Goal: Task Accomplishment & Management: Complete application form

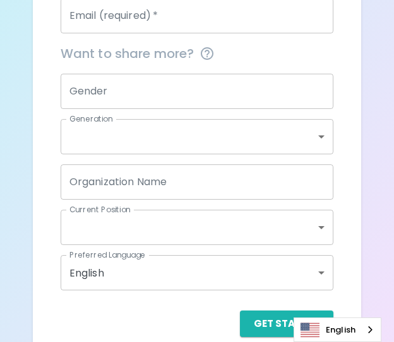
scroll to position [423, 0]
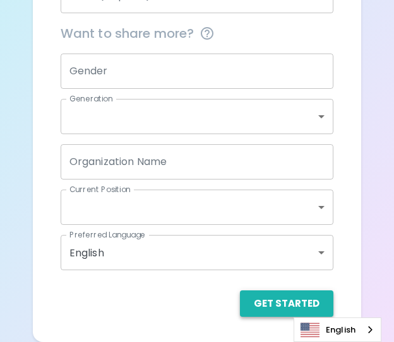
click at [271, 312] on button "Get Started" at bounding box center [286, 304] width 93 height 26
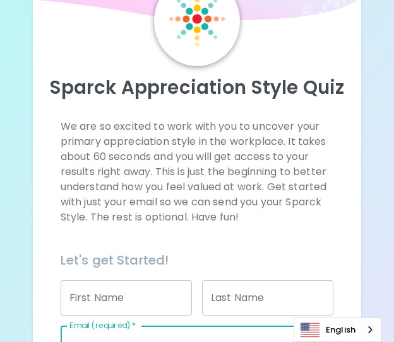
scroll to position [252, 0]
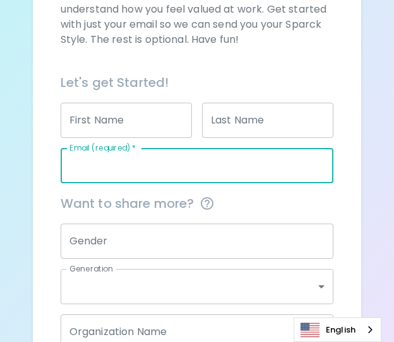
click at [182, 171] on input "Email (required)   *" at bounding box center [197, 165] width 273 height 35
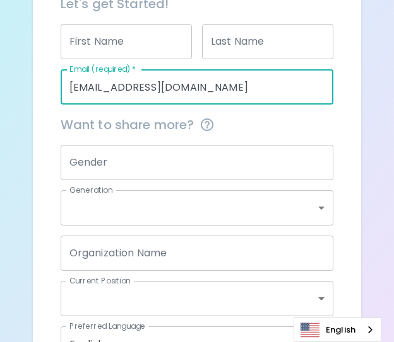
scroll to position [423, 0]
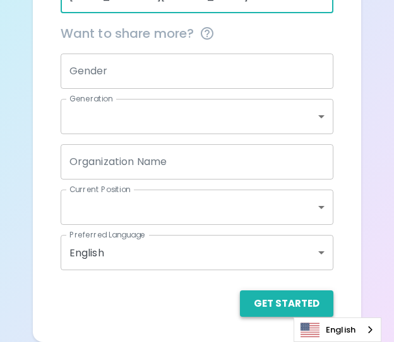
type input "[EMAIL_ADDRESS][DOMAIN_NAME]"
click at [286, 303] on button "Get Started" at bounding box center [286, 304] width 93 height 26
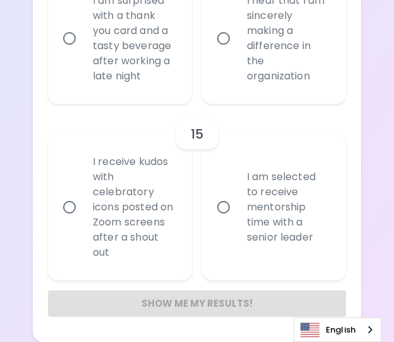
scroll to position [2471, 0]
click at [138, 199] on div "I receive kudos with celebratory icons posted on Zoom screens after a shout out" at bounding box center [134, 207] width 102 height 136
click at [83, 199] on input "I receive kudos with celebratory icons posted on Zoom screens after a shout out" at bounding box center [69, 207] width 26 height 26
radio input "true"
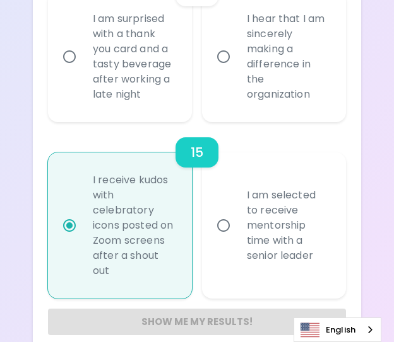
scroll to position [2345, 0]
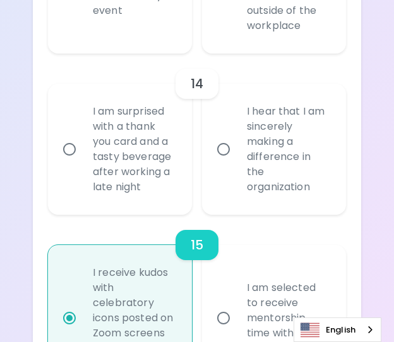
click at [261, 158] on div "I hear that I am sincerely making a difference in the organization" at bounding box center [288, 149] width 102 height 121
click at [237, 158] on input "I hear that I am sincerely making a difference in the organization" at bounding box center [223, 149] width 26 height 26
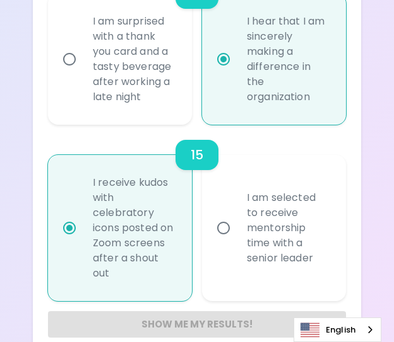
scroll to position [2446, 0]
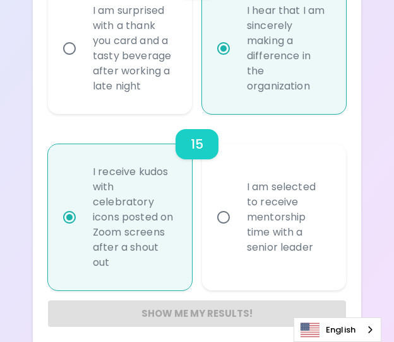
radio input "true"
click at [155, 84] on div "I am surprised with a thank you card and a tasty beverage after working a late …" at bounding box center [134, 48] width 102 height 121
click at [83, 62] on input "I am surprised with a thank you card and a tasty beverage after working a late …" at bounding box center [69, 48] width 26 height 26
radio input "false"
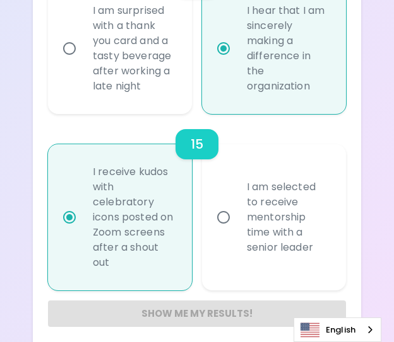
radio input "true"
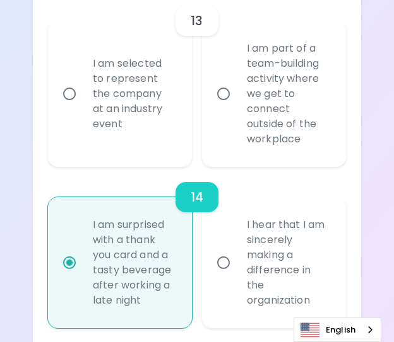
scroll to position [2194, 0]
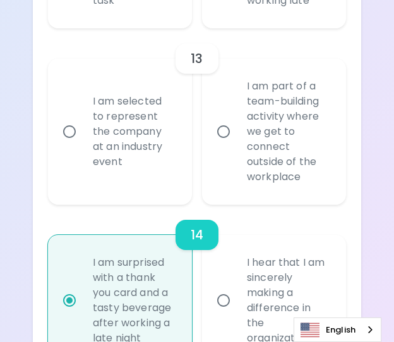
radio input "true"
click at [182, 174] on div "I am selected to represent the company at an industry event" at bounding box center [134, 132] width 102 height 106
click at [83, 145] on input "I am selected to represent the company at an industry event" at bounding box center [69, 132] width 26 height 26
radio input "false"
radio input "true"
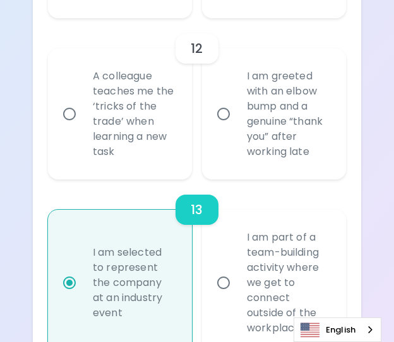
scroll to position [1979, 0]
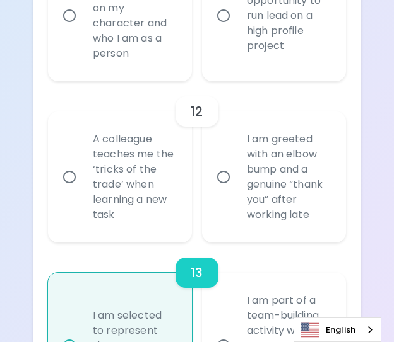
radio input "true"
click at [71, 167] on label "A colleague teaches me the ‘tricks of the trade’ when learning a new task" at bounding box center [113, 177] width 144 height 131
click at [71, 167] on input "A colleague teaches me the ‘tricks of the trade’ when learning a new task" at bounding box center [69, 177] width 26 height 26
radio input "false"
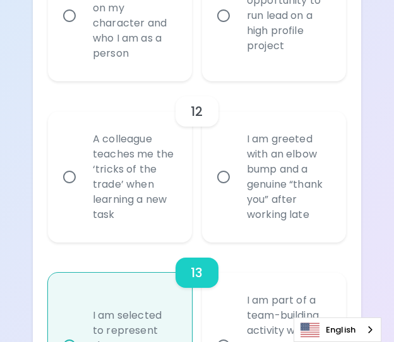
radio input "true"
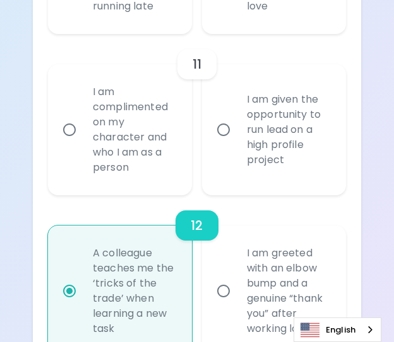
scroll to position [1828, 0]
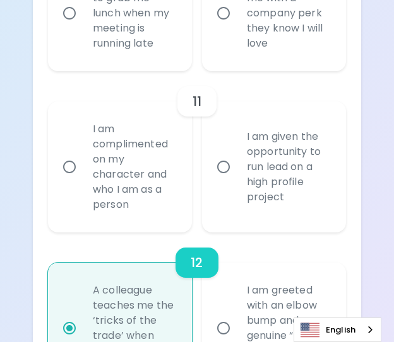
radio input "true"
click at [303, 209] on div "I am given the opportunity to run lead on a high profile project" at bounding box center [288, 167] width 102 height 106
click at [237, 180] on input "I am given the opportunity to run lead on a high profile project" at bounding box center [223, 167] width 26 height 26
radio input "false"
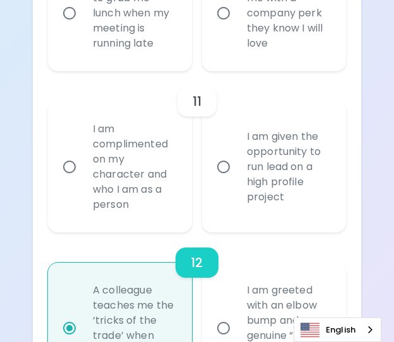
radio input "false"
radio input "true"
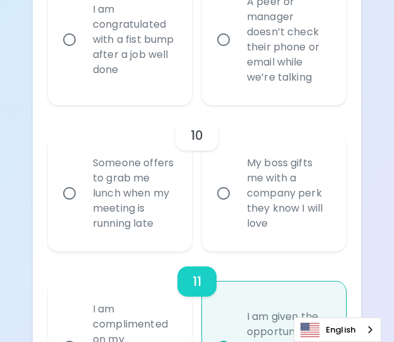
scroll to position [1613, 0]
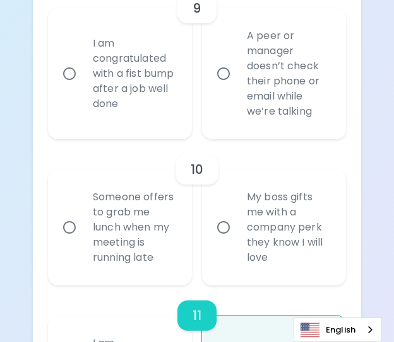
radio input "true"
click at [279, 242] on div "My boss gifts me with a company perk they know I will love" at bounding box center [288, 228] width 102 height 106
click at [237, 241] on input "My boss gifts me with a company perk they know I will love" at bounding box center [223, 227] width 26 height 26
radio input "false"
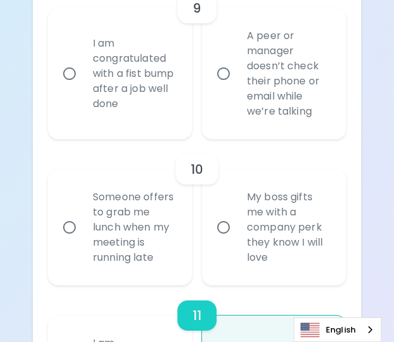
radio input "false"
radio input "true"
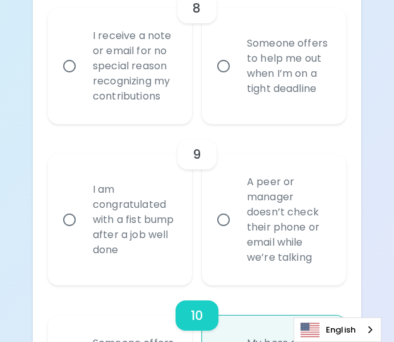
scroll to position [1462, 0]
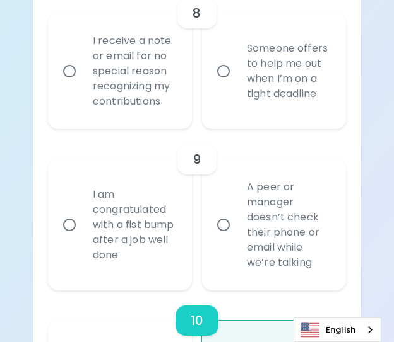
radio input "true"
click at [230, 238] on input "A peer or manager doesn’t check their phone or email while we’re talking" at bounding box center [223, 225] width 26 height 26
radio input "false"
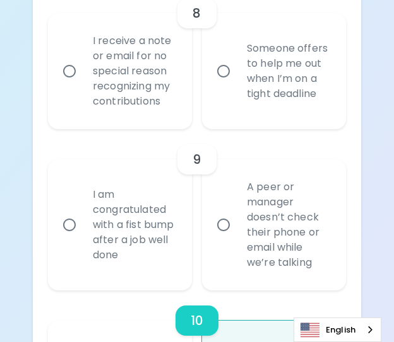
radio input "false"
radio input "true"
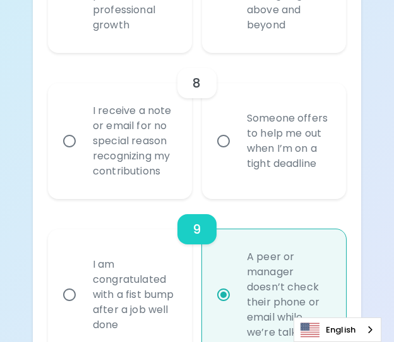
scroll to position [1374, 0]
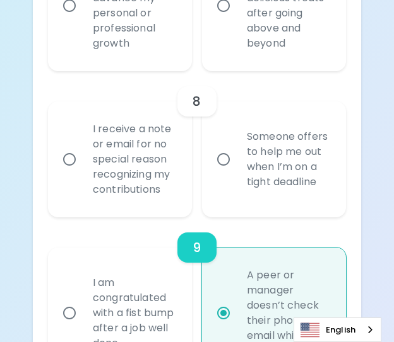
radio input "true"
click at [157, 173] on div "I receive a note or email for no special reason recognizing my contributions" at bounding box center [134, 160] width 102 height 106
click at [83, 173] on input "I receive a note or email for no special reason recognizing my contributions" at bounding box center [69, 159] width 26 height 26
radio input "false"
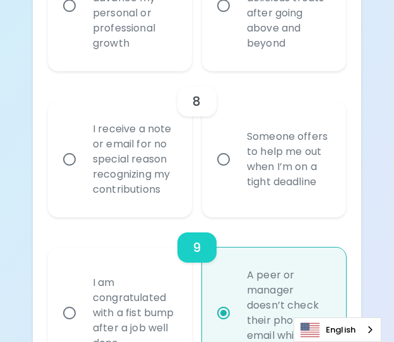
radio input "false"
radio input "true"
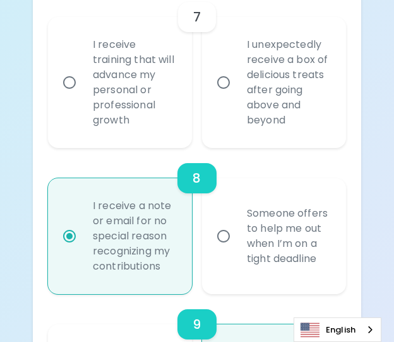
scroll to position [1222, 0]
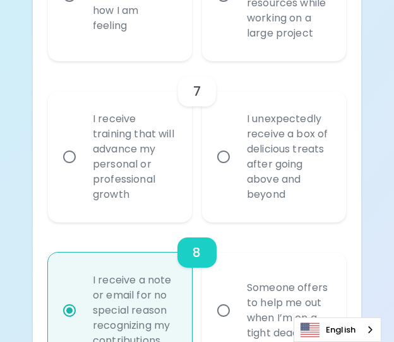
radio input "true"
click at [148, 211] on div "I receive training that will advance my personal or professional growth" at bounding box center [134, 156] width 102 height 121
click at [83, 170] on input "I receive training that will advance my personal or professional growth" at bounding box center [69, 157] width 26 height 26
radio input "false"
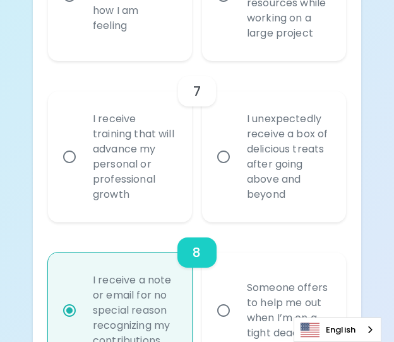
radio input "false"
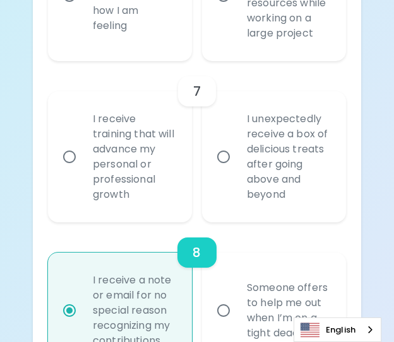
radio input "true"
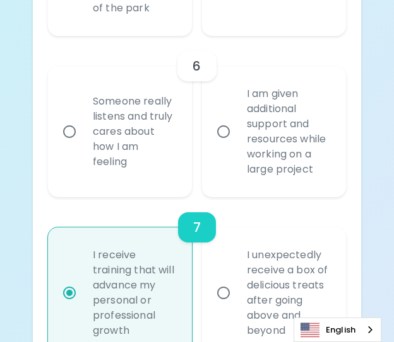
scroll to position [1071, 0]
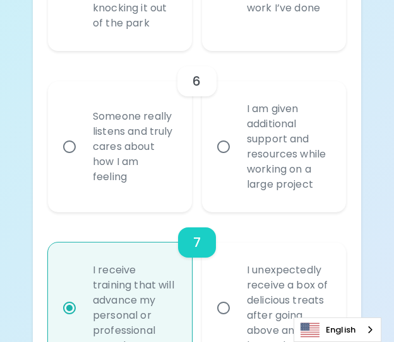
radio input "true"
click at [240, 197] on div "I am given additional support and resources while working on a large project" at bounding box center [288, 146] width 102 height 121
click at [237, 160] on input "I am given additional support and resources while working on a large project" at bounding box center [223, 147] width 26 height 26
radio input "false"
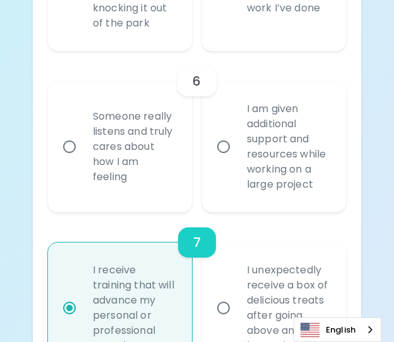
radio input "false"
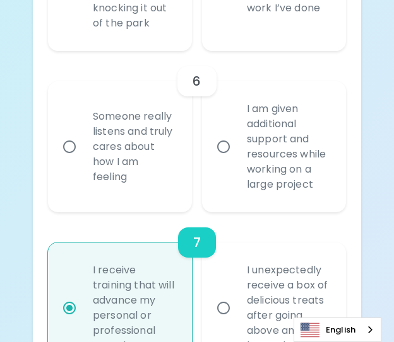
radio input "false"
radio input "true"
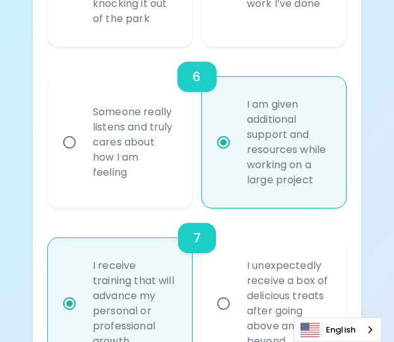
scroll to position [920, 0]
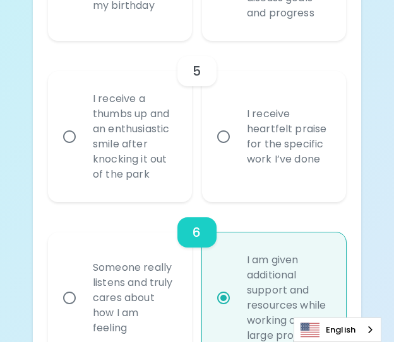
radio input "true"
click at [238, 180] on div "I receive heartfelt praise for the specific work I’ve done" at bounding box center [288, 136] width 102 height 91
click at [237, 150] on input "I receive heartfelt praise for the specific work I’ve done" at bounding box center [223, 137] width 26 height 26
radio input "false"
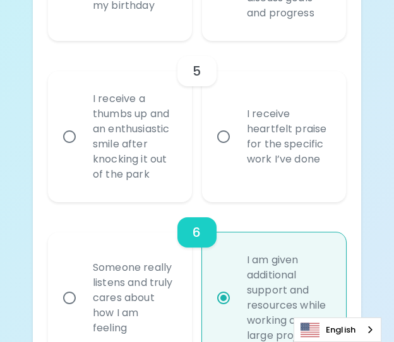
radio input "false"
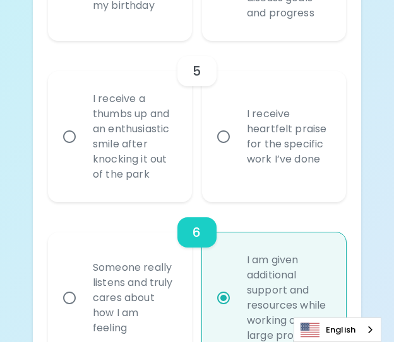
radio input "false"
radio input "true"
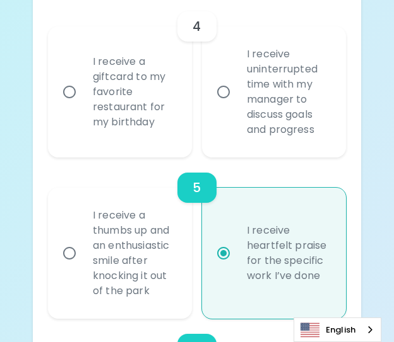
scroll to position [705, 0]
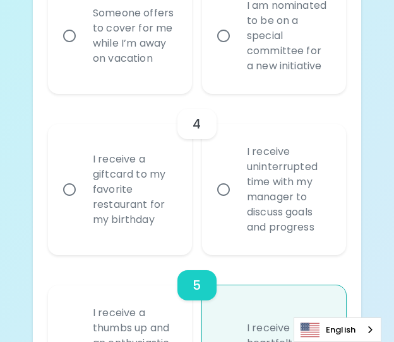
radio input "true"
click at [256, 203] on div "I receive uninterrupted time with my manager to discuss goals and progress" at bounding box center [288, 189] width 102 height 121
click at [237, 203] on input "I receive uninterrupted time with my manager to discuss goals and progress" at bounding box center [223, 190] width 26 height 26
radio input "false"
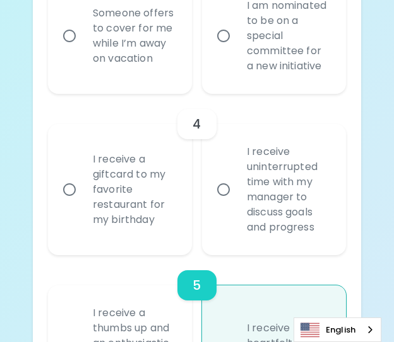
radio input "false"
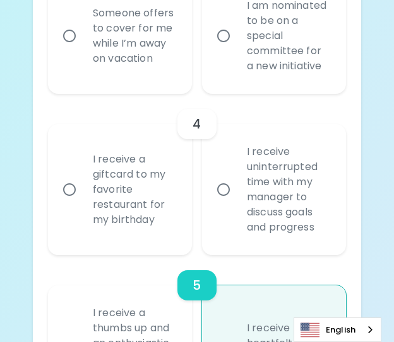
radio input "false"
radio input "true"
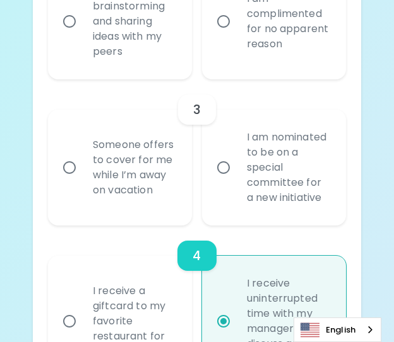
scroll to position [554, 0]
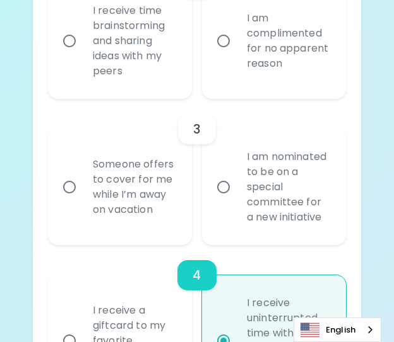
radio input "true"
click at [271, 228] on div "I am nominated to be on a special committee for a new initiative" at bounding box center [288, 187] width 102 height 106
click at [237, 201] on input "I am nominated to be on a special committee for a new initiative" at bounding box center [223, 187] width 26 height 26
radio input "false"
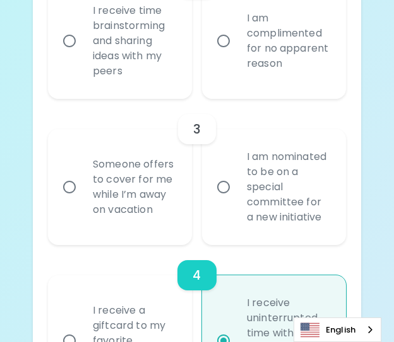
radio input "false"
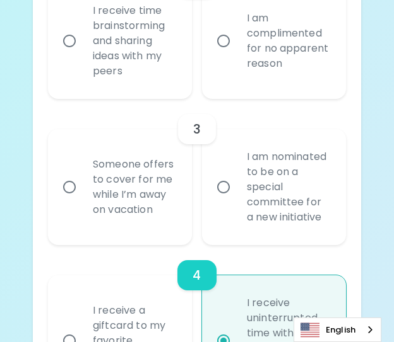
radio input "false"
radio input "true"
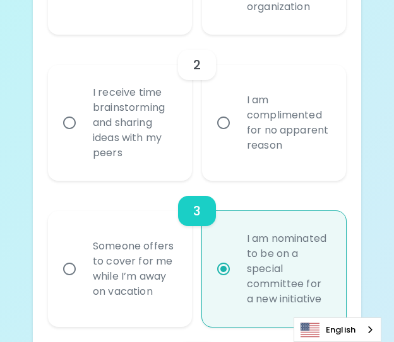
scroll to position [465, 0]
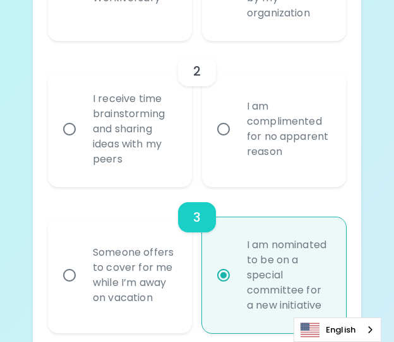
radio input "true"
click at [80, 143] on input "I receive time brainstorming and sharing ideas with my peers" at bounding box center [69, 129] width 26 height 26
radio input "false"
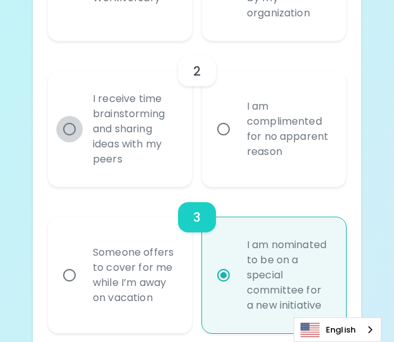
radio input "false"
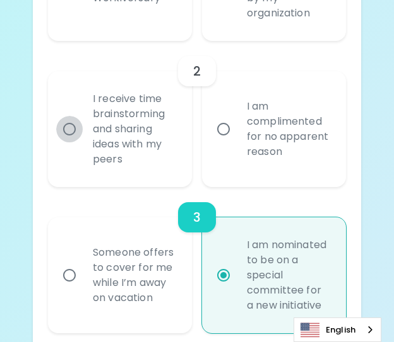
radio input "false"
radio input "true"
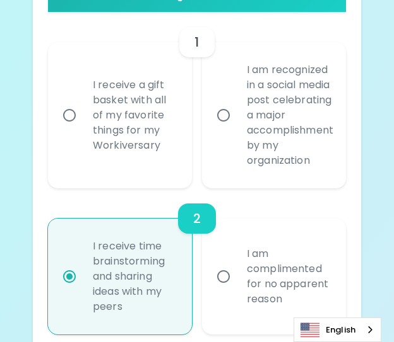
scroll to position [314, 0]
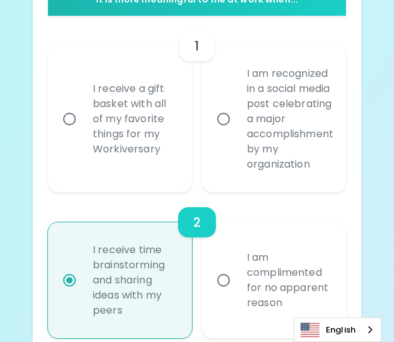
radio input "true"
click at [248, 150] on div "I am recognized in a social media post celebrating a major accomplishment by my…" at bounding box center [290, 119] width 107 height 136
click at [237, 132] on input "I am recognized in a social media post celebrating a major accomplishment by my…" at bounding box center [223, 119] width 26 height 26
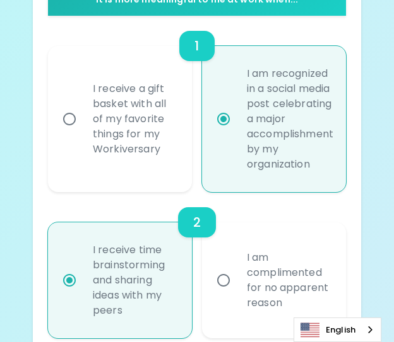
radio input "false"
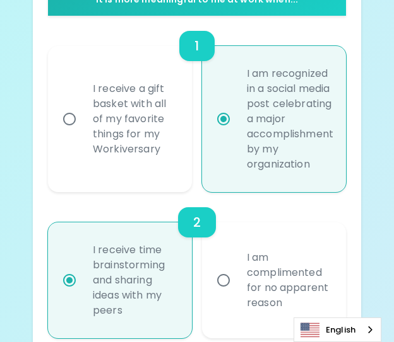
radio input "false"
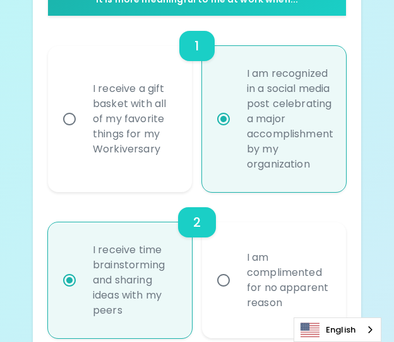
radio input "false"
radio input "true"
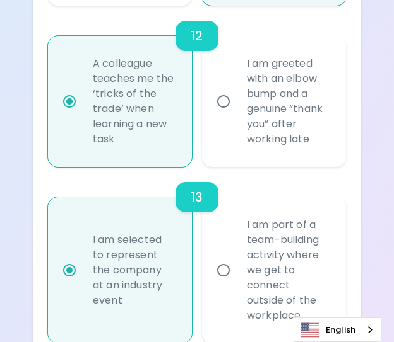
scroll to position [2471, 0]
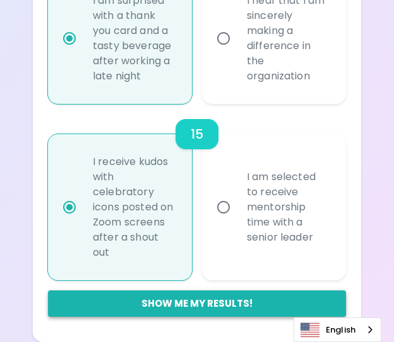
radio input "true"
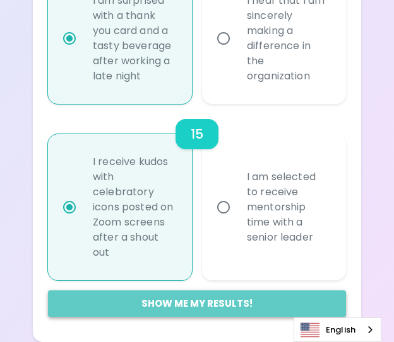
click at [202, 307] on button "Show me my results!" at bounding box center [197, 304] width 298 height 26
radio input "false"
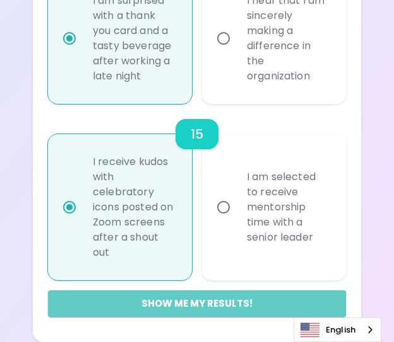
radio input "false"
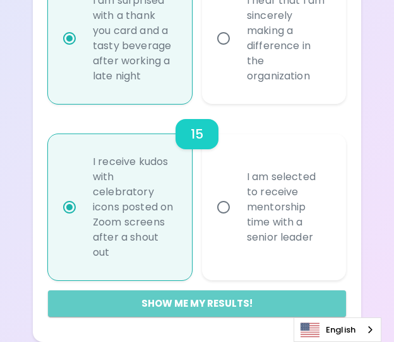
radio input "false"
radio input "true"
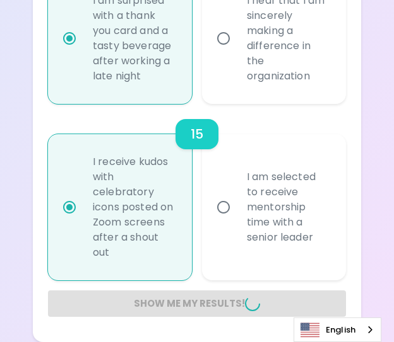
radio input "false"
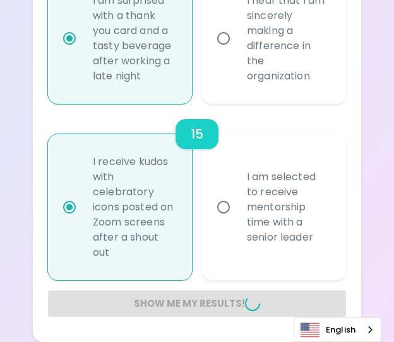
radio input "false"
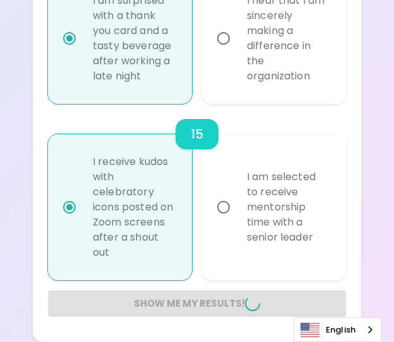
radio input "false"
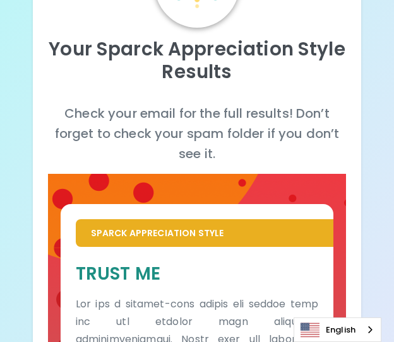
scroll to position [252, 0]
